Goal: Task Accomplishment & Management: Complete application form

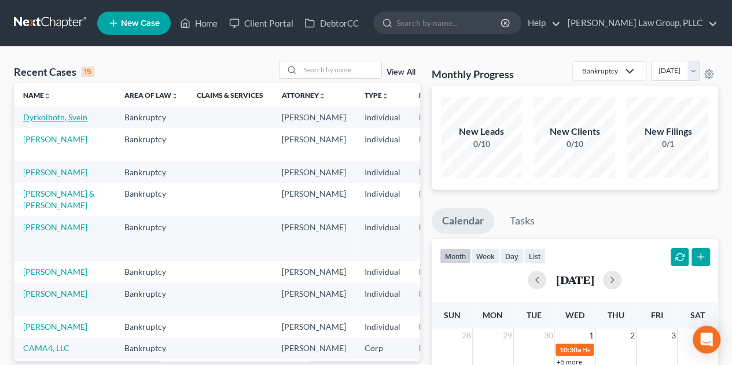
click at [52, 117] on link "Dyrkolbotn, Svein" at bounding box center [55, 117] width 64 height 10
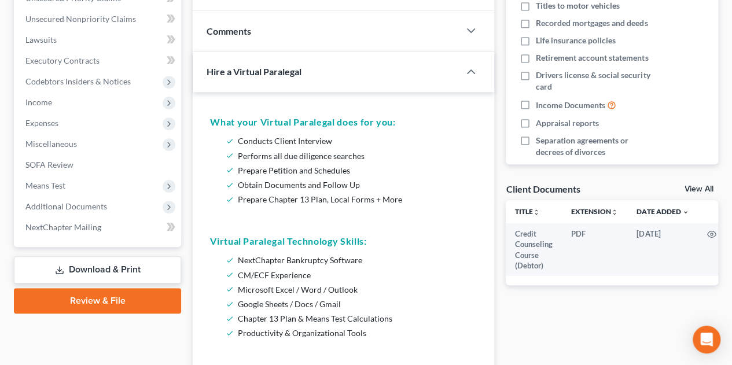
scroll to position [279, 0]
click at [129, 273] on link "Download & Print" at bounding box center [97, 269] width 167 height 27
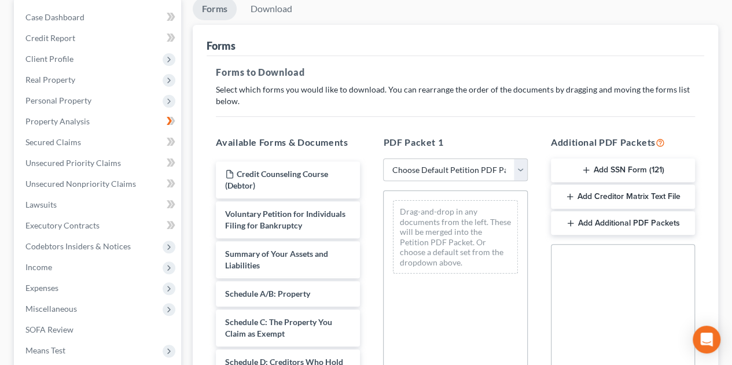
scroll to position [116, 0]
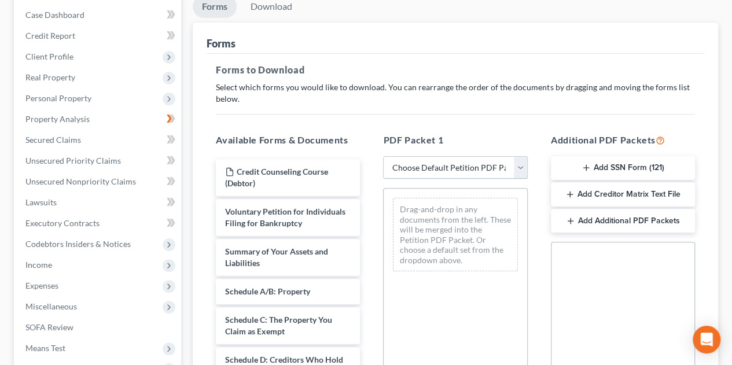
click at [520, 172] on select "Choose Default Petition PDF Packet Complete Bankruptcy Petition (all forms and …" at bounding box center [455, 167] width 144 height 23
select select "3"
click at [383, 156] on select "Choose Default Petition PDF Packet Complete Bankruptcy Petition (all forms and …" at bounding box center [455, 167] width 144 height 23
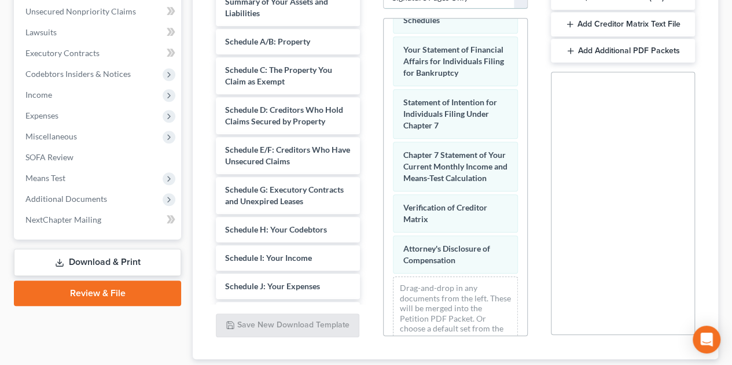
scroll to position [140, 0]
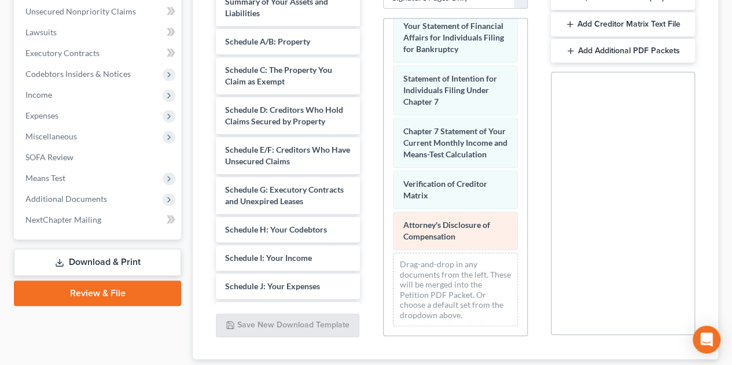
click at [384, 269] on div "Voluntary Petition for Individuals Filing for Bankruptcy Declaration About an I…" at bounding box center [455, 117] width 143 height 438
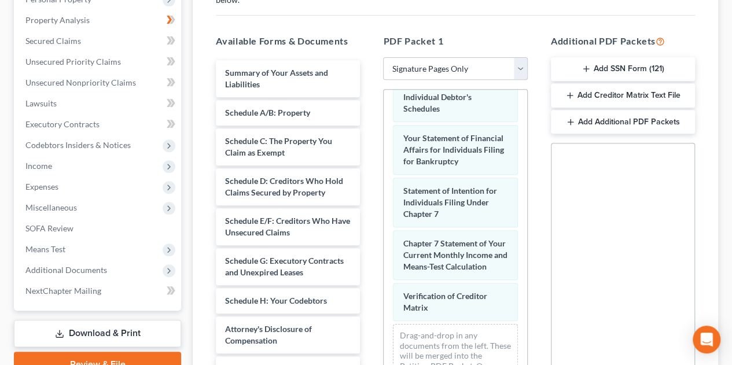
scroll to position [214, 0]
click at [587, 69] on icon "button" at bounding box center [586, 69] width 9 height 9
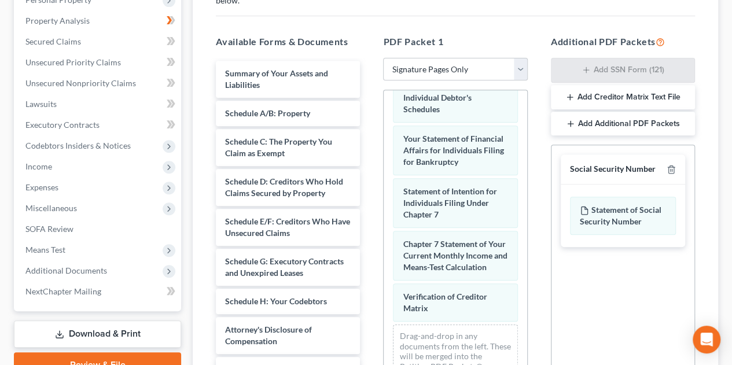
click at [676, 166] on div "Social Security Number" at bounding box center [623, 170] width 124 height 30
click at [674, 167] on icon "button" at bounding box center [671, 170] width 5 height 8
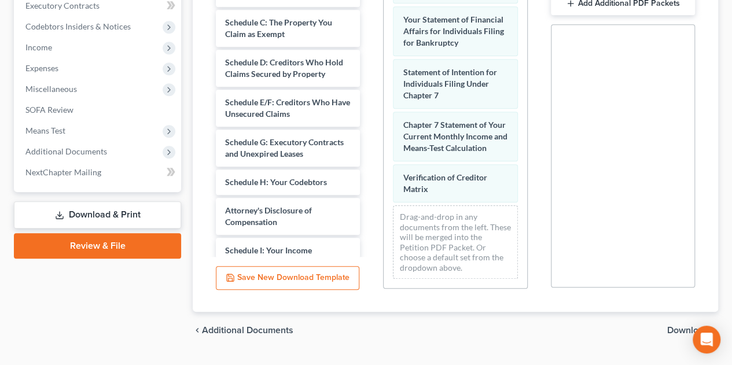
scroll to position [360, 0]
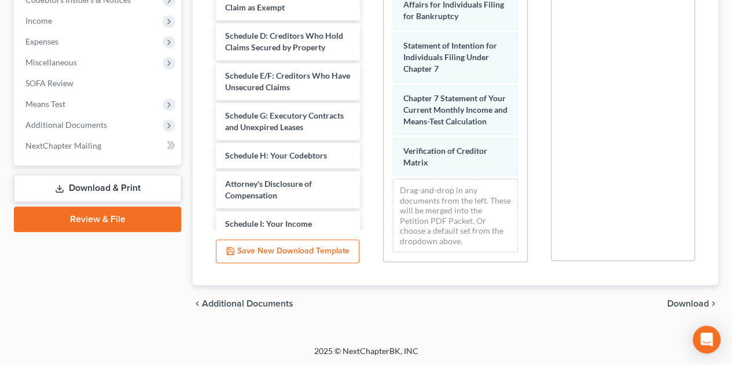
click at [675, 302] on span "Download" at bounding box center [688, 303] width 42 height 9
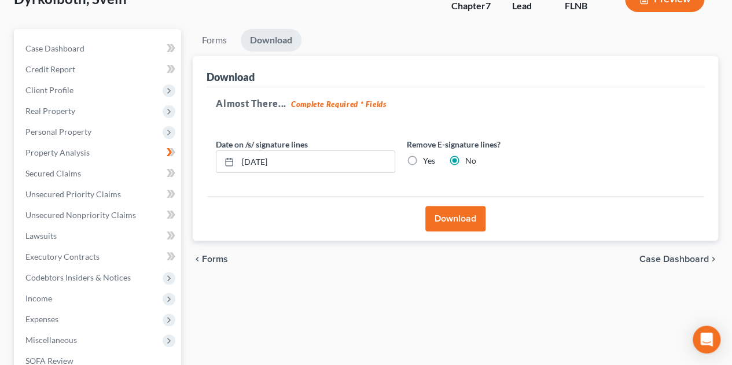
scroll to position [81, 0]
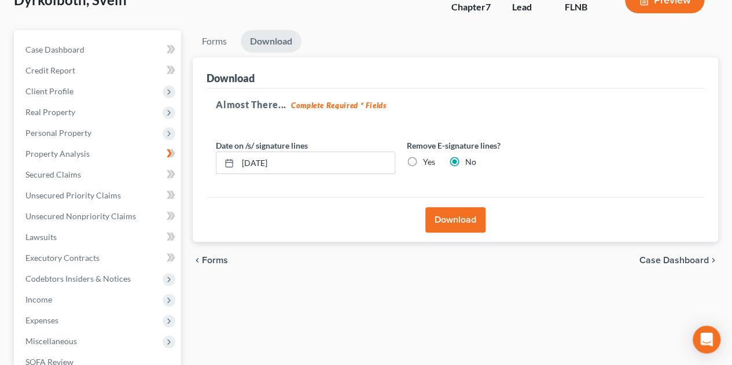
click at [423, 160] on label "Yes" at bounding box center [429, 162] width 12 height 12
click at [428, 160] on input "Yes" at bounding box center [432, 160] width 8 height 8
radio input "true"
radio input "false"
click at [475, 221] on button "Download" at bounding box center [455, 219] width 60 height 25
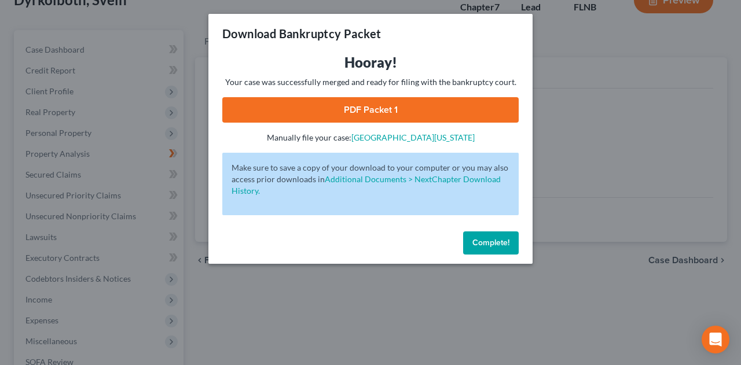
click at [448, 109] on link "PDF Packet 1" at bounding box center [370, 109] width 296 height 25
click at [497, 245] on span "Complete!" at bounding box center [490, 243] width 37 height 10
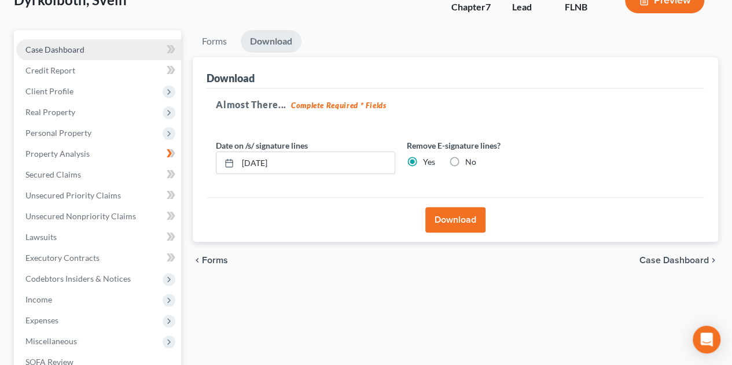
click at [85, 49] on link "Case Dashboard" at bounding box center [98, 49] width 165 height 21
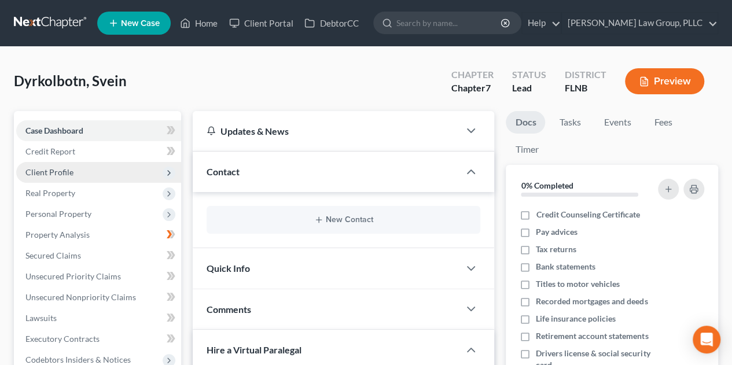
click at [137, 171] on span "Client Profile" at bounding box center [98, 172] width 165 height 21
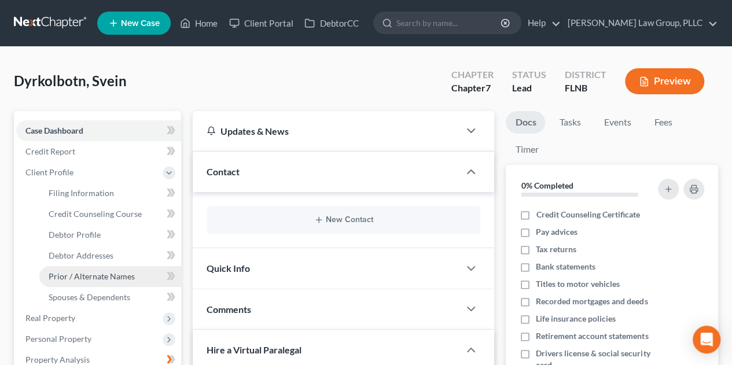
click at [131, 280] on span "Prior / Alternate Names" at bounding box center [92, 276] width 86 height 10
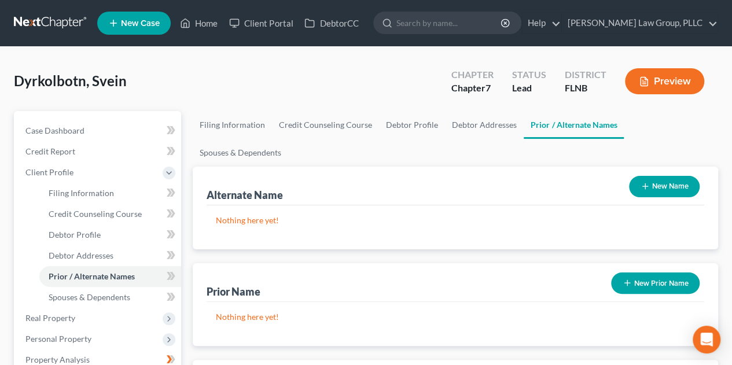
scroll to position [14, 0]
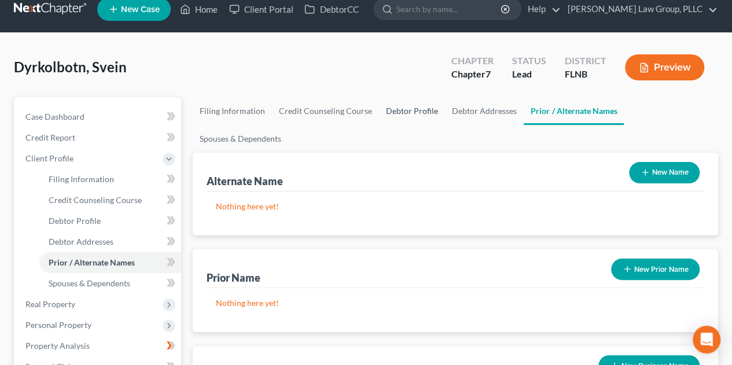
click at [415, 111] on link "Debtor Profile" at bounding box center [412, 111] width 66 height 28
select select "1"
select select "4"
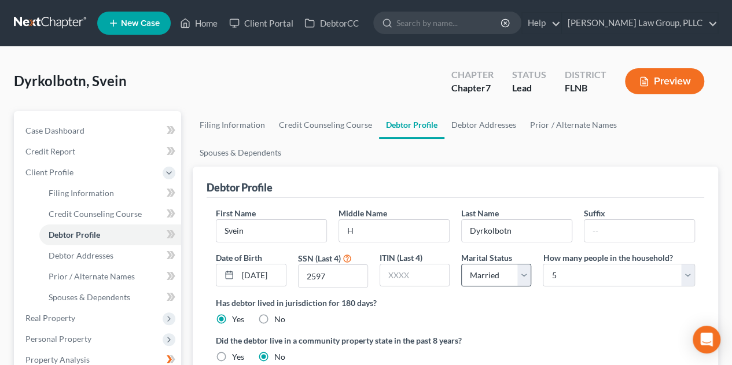
radio input "true"
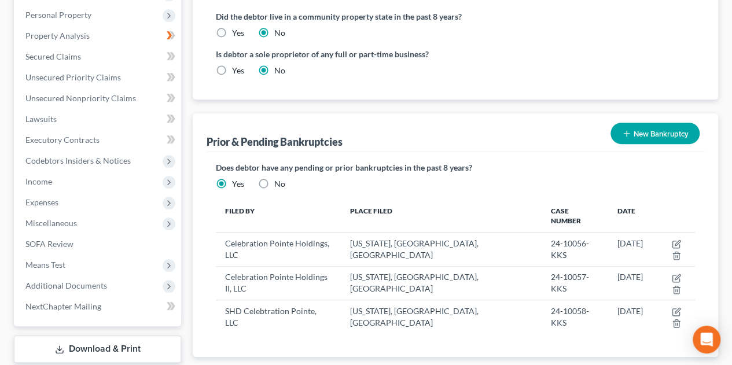
scroll to position [325, 0]
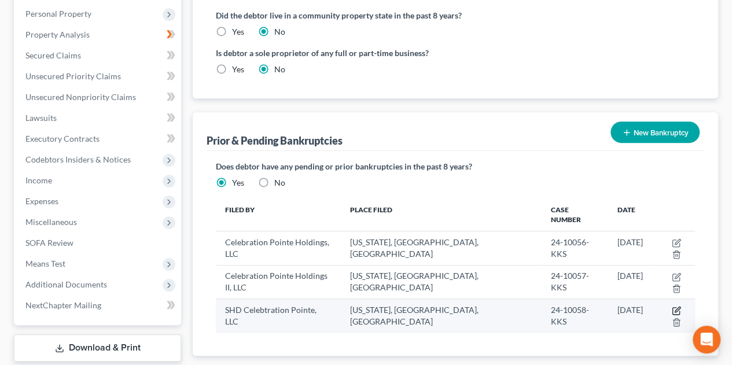
click at [672, 306] on icon "button" at bounding box center [676, 310] width 9 height 9
select select "other"
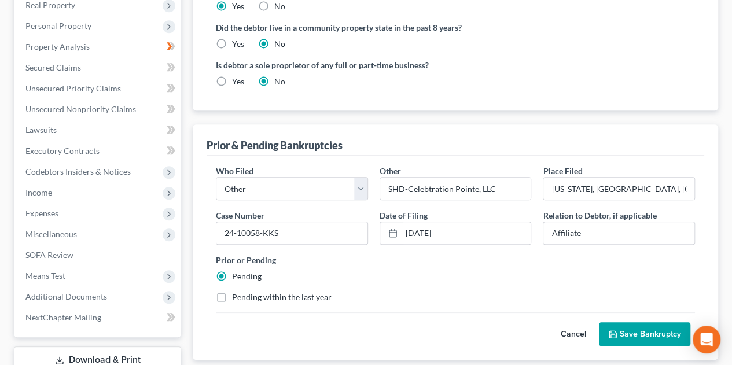
scroll to position [314, 0]
click at [512, 177] on input "SHD-Celebtration Pointe, LLC" at bounding box center [455, 188] width 151 height 22
click at [282, 177] on select "Debtor Other" at bounding box center [292, 188] width 152 height 23
click at [323, 177] on select "Debtor Other" at bounding box center [292, 188] width 152 height 23
click at [386, 177] on input "SHD-Celebtration Pointe, LLC" at bounding box center [455, 188] width 151 height 22
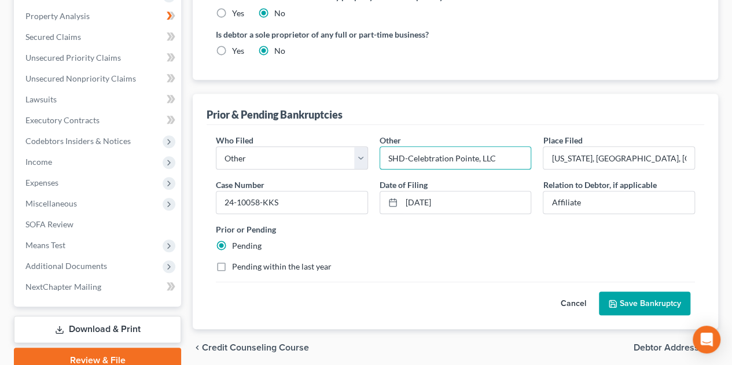
scroll to position [334, 0]
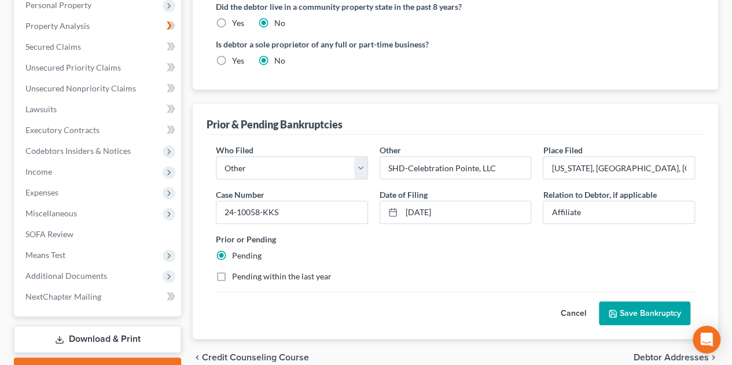
click at [641, 302] on button "Save Bankruptcy" at bounding box center [644, 314] width 91 height 24
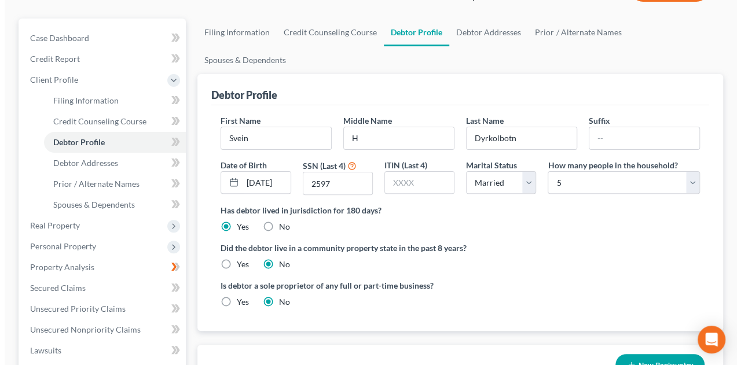
scroll to position [0, 0]
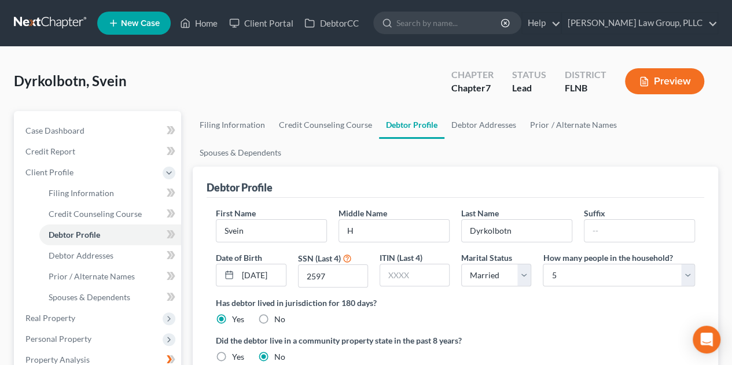
click at [692, 78] on button "Preview" at bounding box center [664, 81] width 79 height 26
